Goal: Check status: Check status

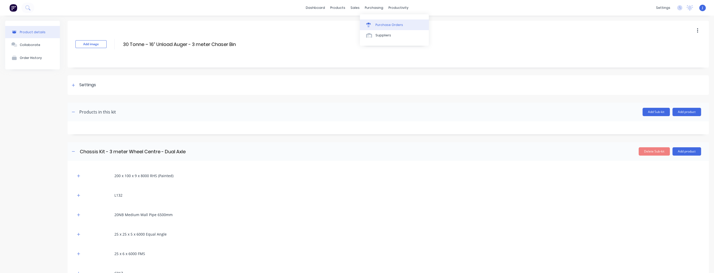
click at [380, 23] on div "Purchase Orders" at bounding box center [390, 25] width 28 height 5
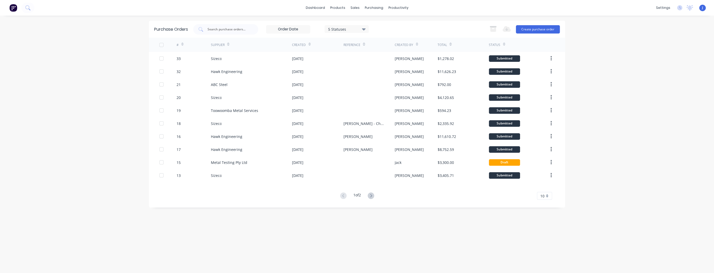
click at [371, 197] on icon at bounding box center [371, 196] width 7 height 7
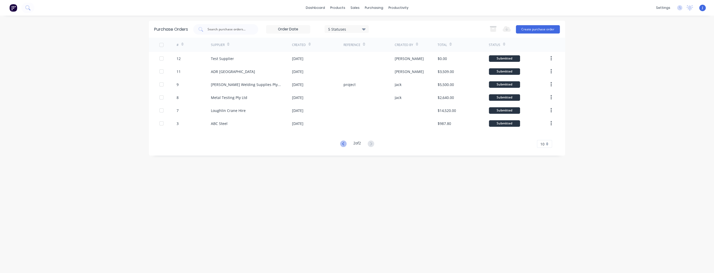
click at [340, 146] on icon at bounding box center [343, 144] width 7 height 7
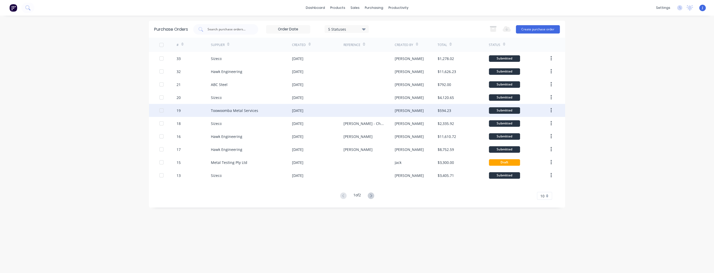
click at [223, 110] on div "Toowoomba Metal Services" at bounding box center [234, 110] width 47 height 5
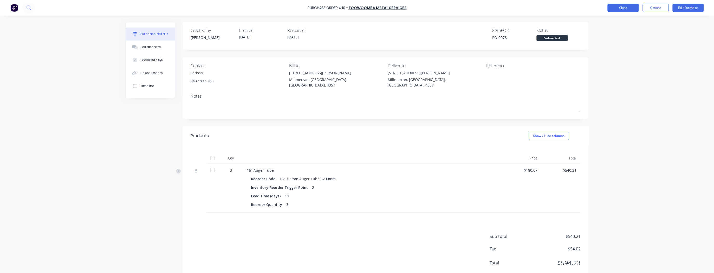
click at [620, 9] on button "Close" at bounding box center [622, 8] width 31 height 8
